Goal: Task Accomplishment & Management: Complete application form

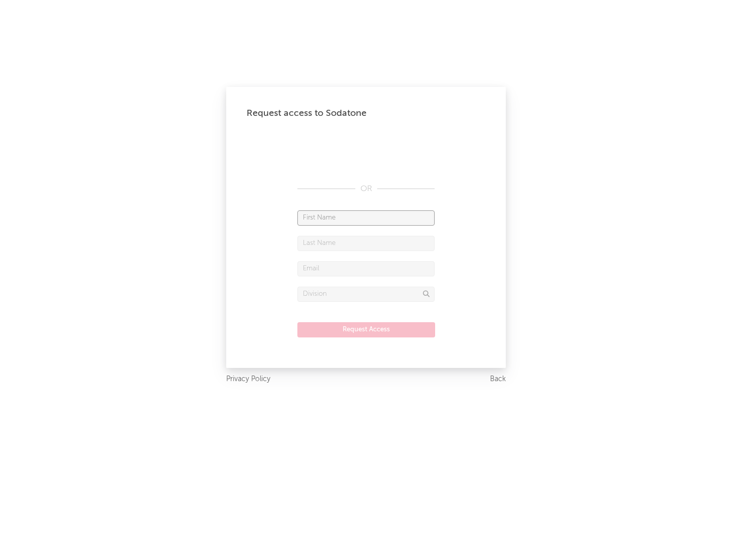
click at [366, 217] on input "text" at bounding box center [365, 217] width 137 height 15
type input "[PERSON_NAME]"
click at [366, 243] on input "text" at bounding box center [365, 243] width 137 height 15
type input "[PERSON_NAME]"
click at [366, 268] on input "text" at bounding box center [365, 268] width 137 height 15
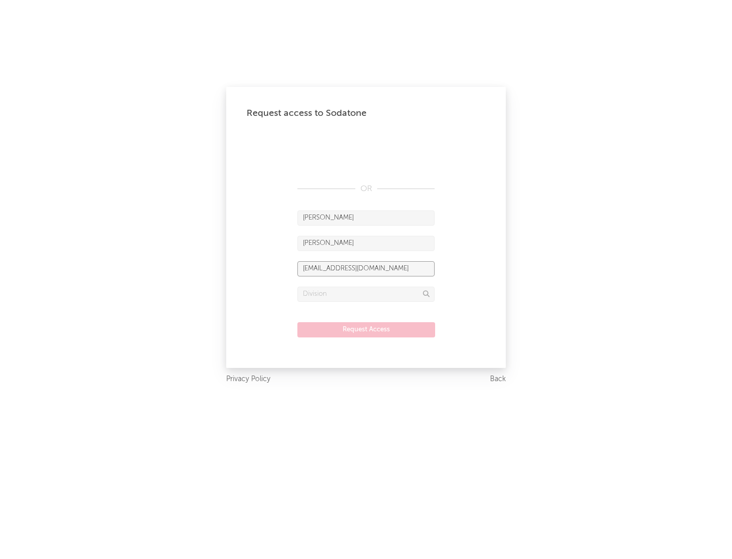
type input "[EMAIL_ADDRESS][DOMAIN_NAME]"
click at [366, 294] on input "text" at bounding box center [365, 294] width 137 height 15
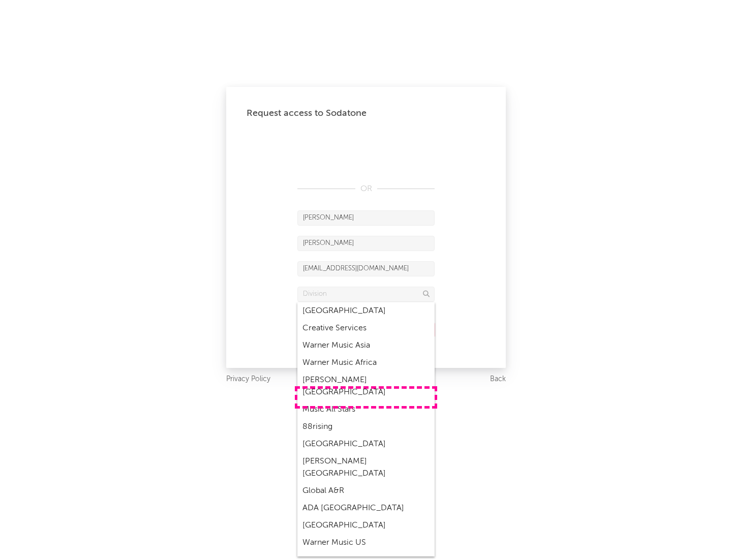
click at [366, 401] on div "Music All Stars" at bounding box center [365, 409] width 137 height 17
type input "Music All Stars"
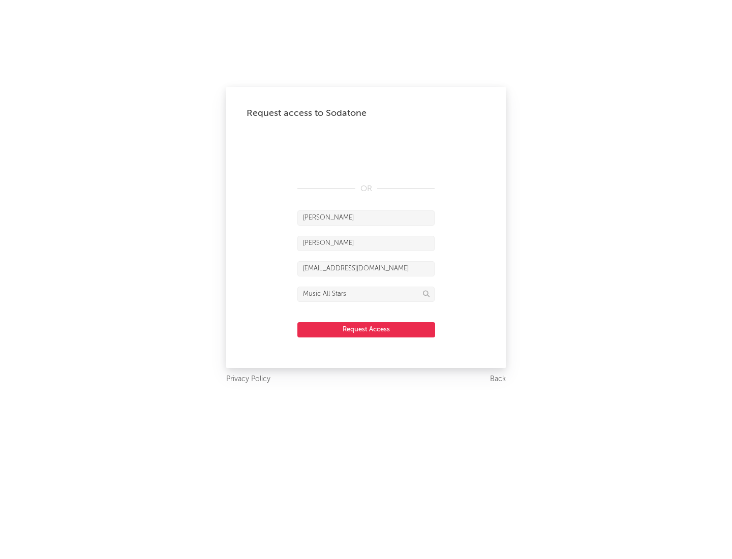
click at [366, 329] on button "Request Access" at bounding box center [366, 329] width 138 height 15
